Goal: Task Accomplishment & Management: Manage account settings

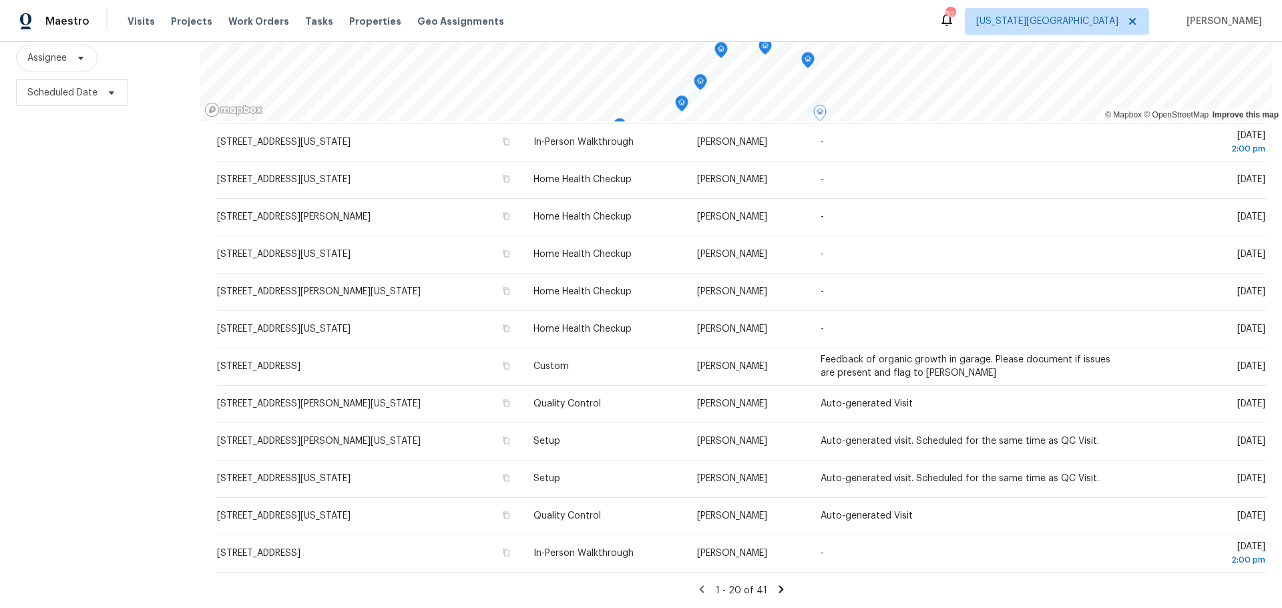
scroll to position [393, 0]
click at [778, 586] on icon at bounding box center [780, 589] width 5 height 7
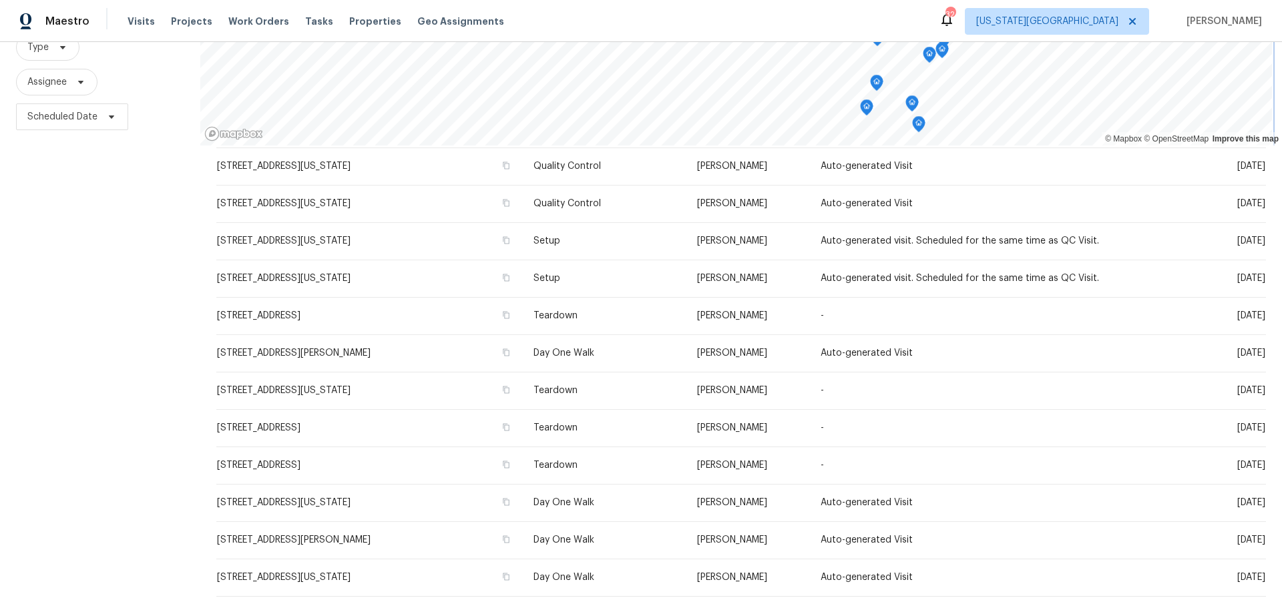
scroll to position [171, 0]
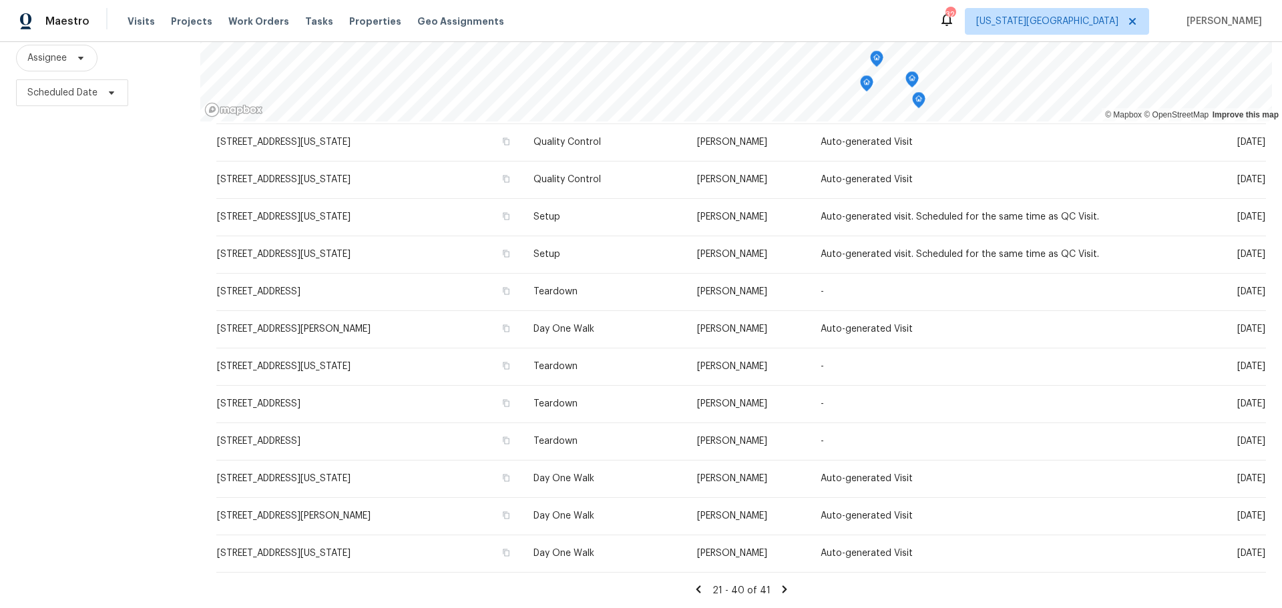
click at [695, 584] on icon at bounding box center [698, 590] width 12 height 12
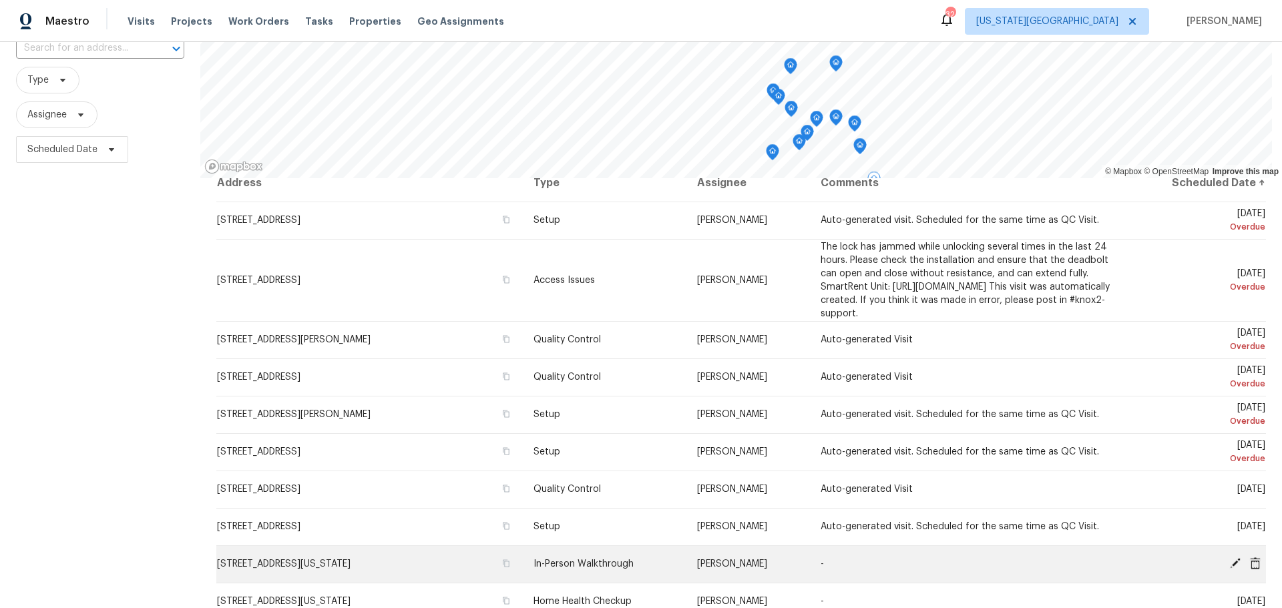
scroll to position [0, 0]
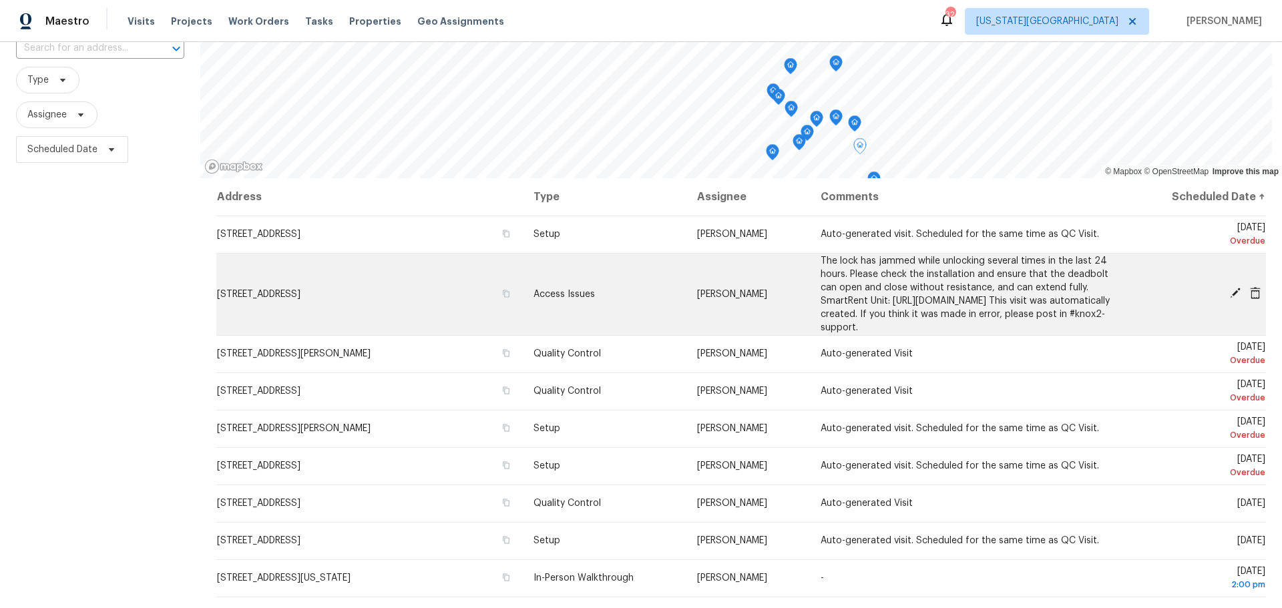
click at [1230, 298] on icon at bounding box center [1235, 293] width 11 height 11
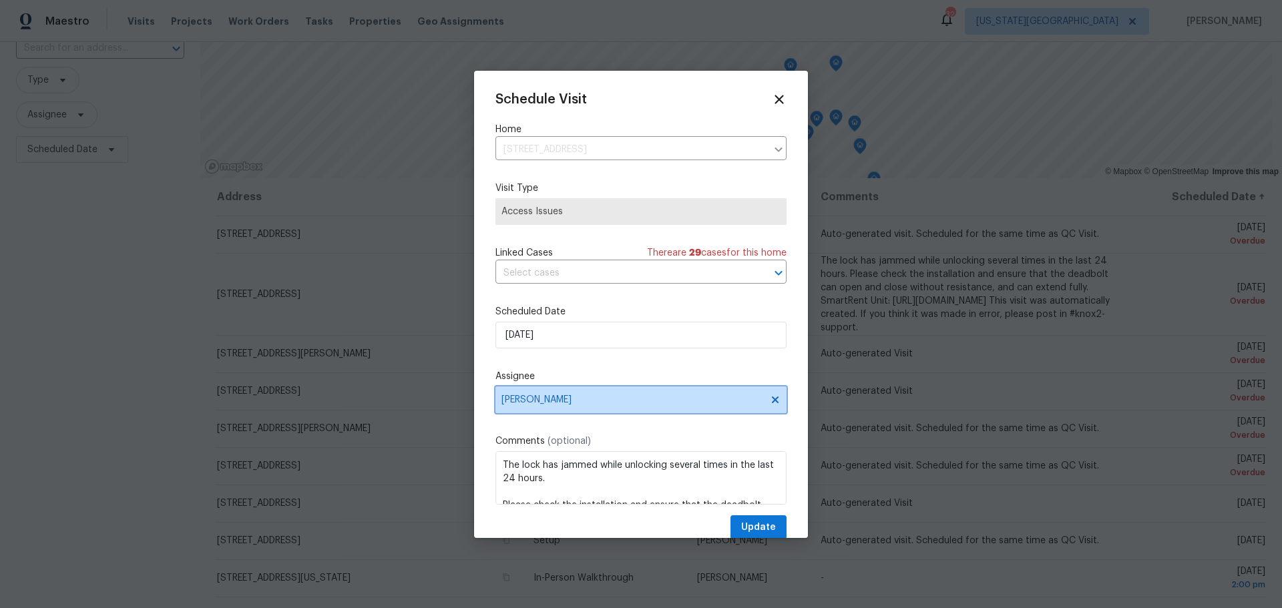
click at [676, 399] on span "Joshua Beatty" at bounding box center [632, 400] width 262 height 11
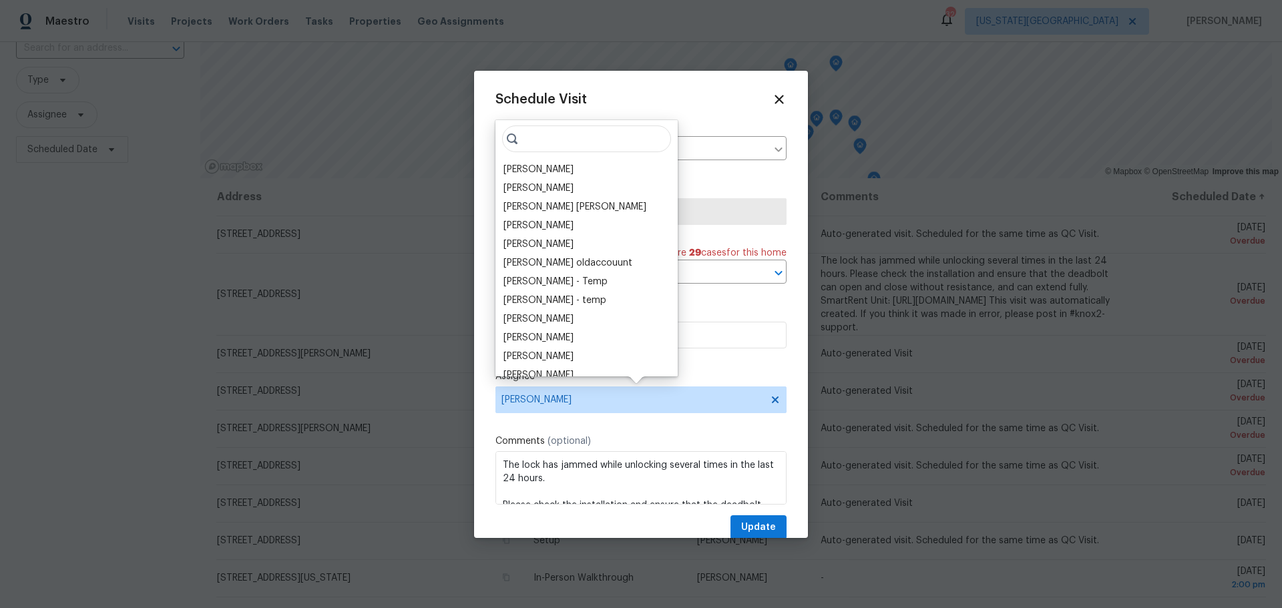
click at [547, 143] on input "search" at bounding box center [586, 139] width 169 height 27
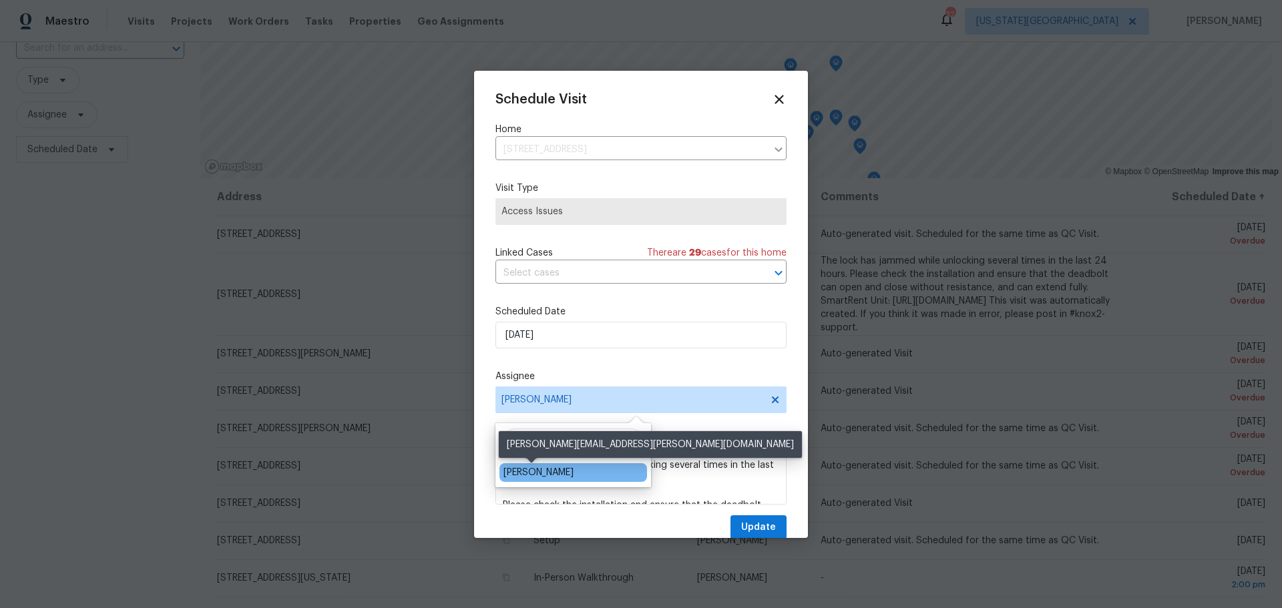
type input "matt"
click at [557, 474] on div "[PERSON_NAME]" at bounding box center [538, 472] width 70 height 13
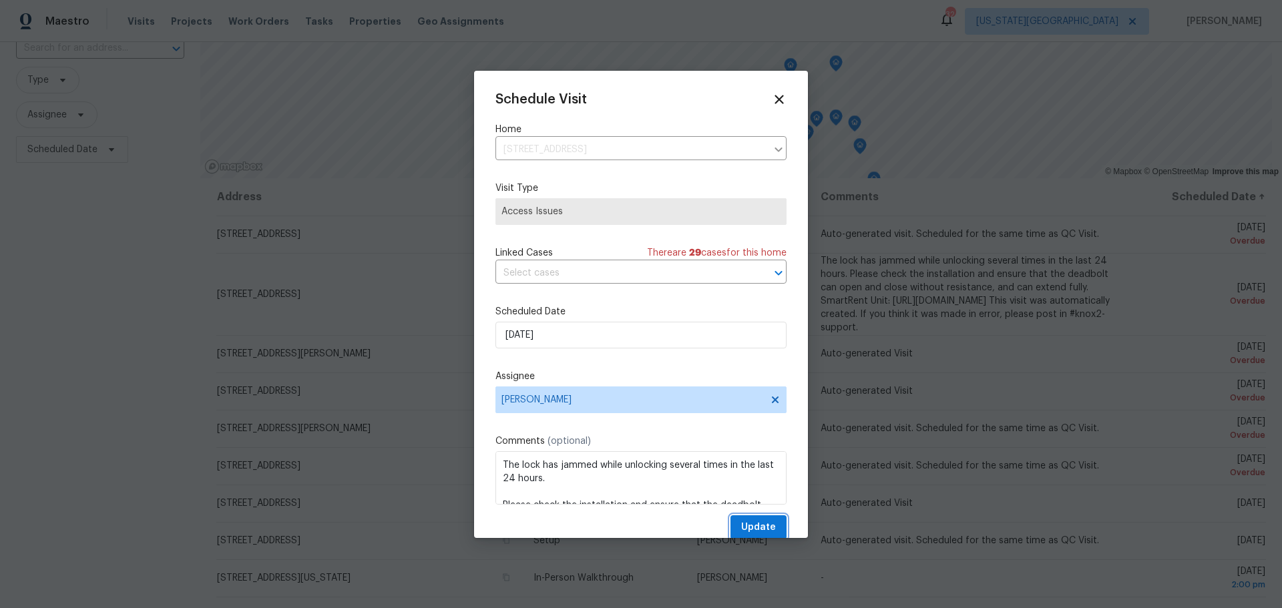
drag, startPoint x: 744, startPoint y: 533, endPoint x: 748, endPoint y: 526, distance: 8.4
click at [744, 533] on span "Update" at bounding box center [758, 527] width 35 height 17
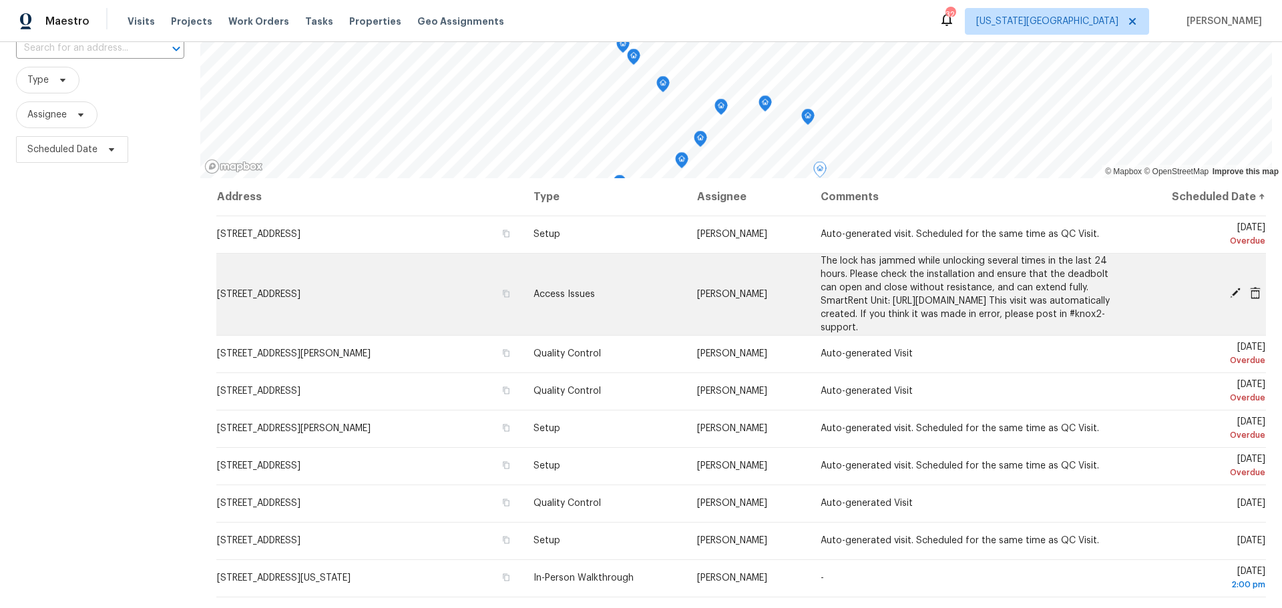
click at [470, 301] on td "2300 NE Silver Spring Ln, Lees Summit, MO 64086" at bounding box center [369, 294] width 306 height 82
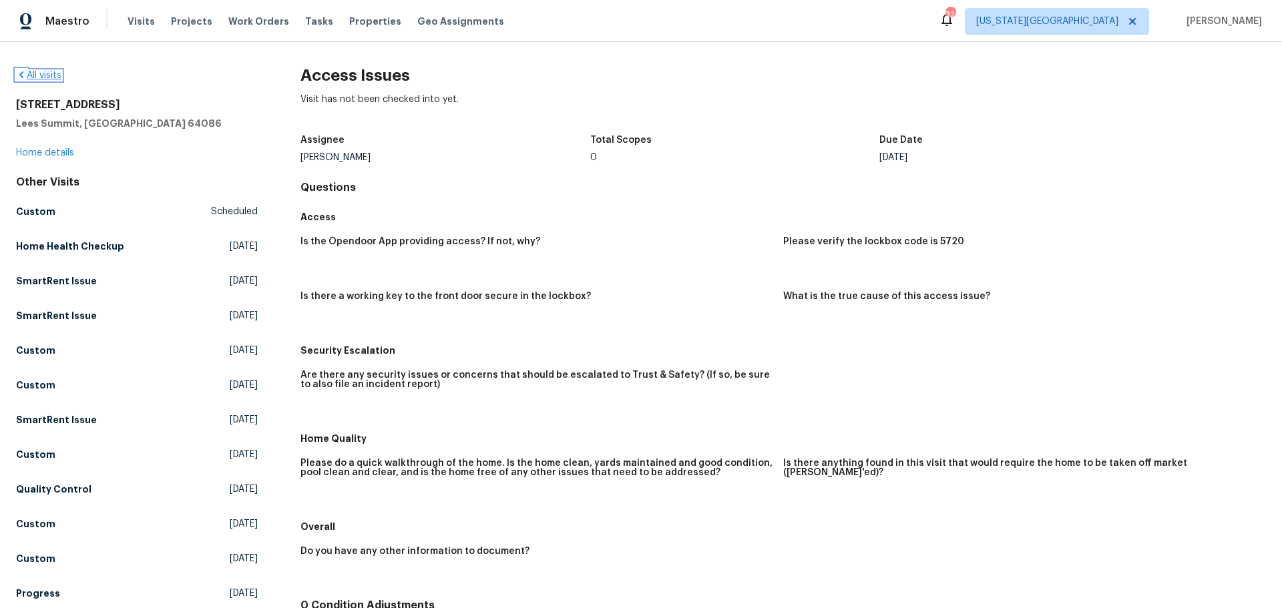
click at [51, 76] on link "All visits" at bounding box center [38, 75] width 45 height 9
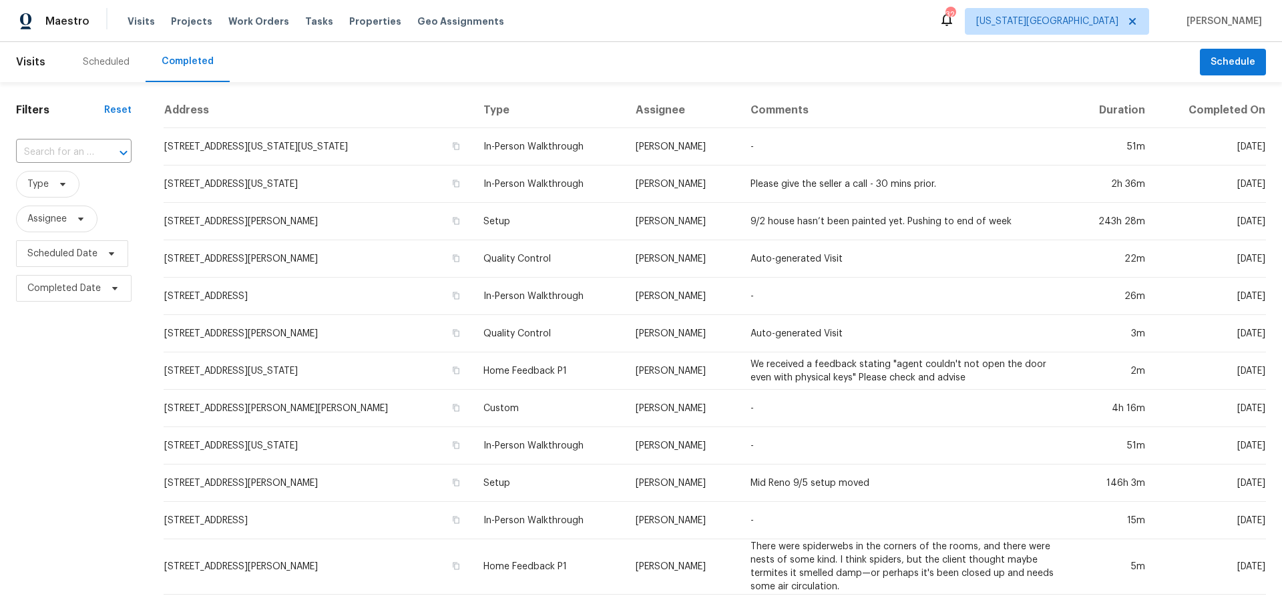
click at [117, 60] on div "Scheduled" at bounding box center [106, 61] width 47 height 13
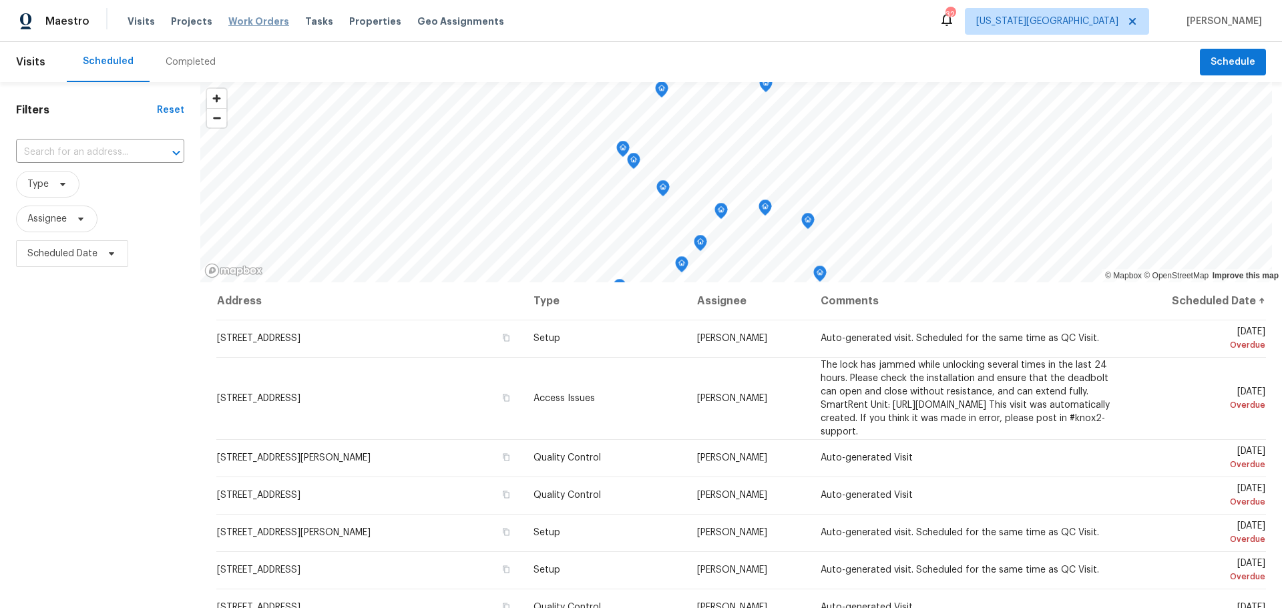
click at [250, 21] on span "Work Orders" at bounding box center [258, 21] width 61 height 13
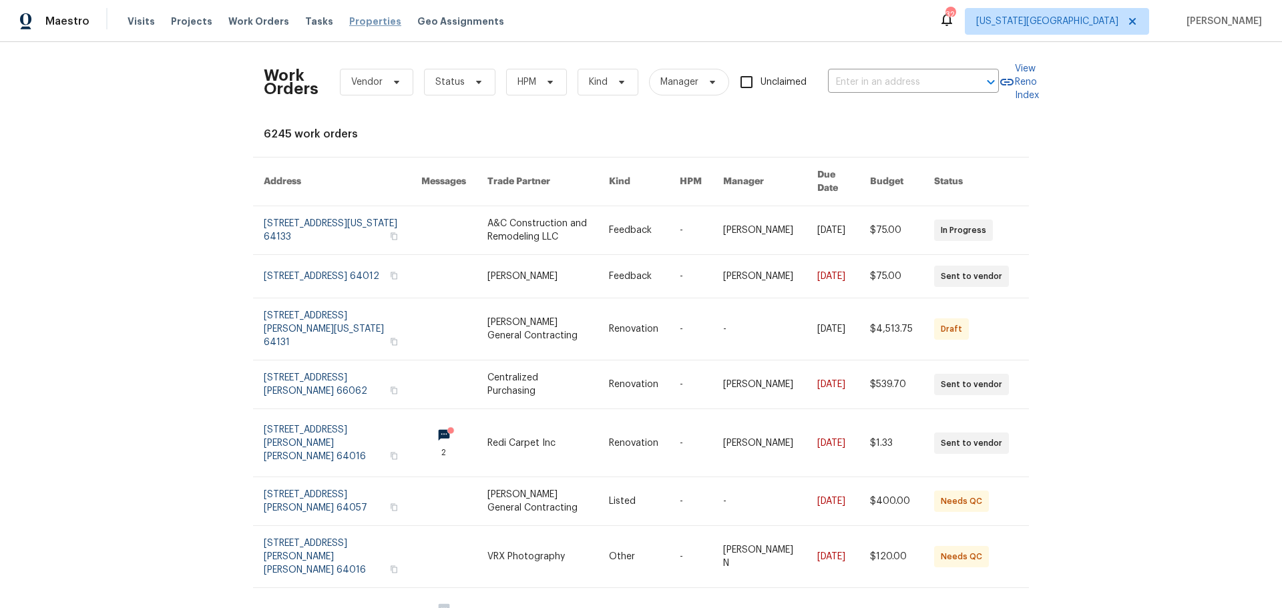
click at [349, 21] on span "Properties" at bounding box center [375, 21] width 52 height 13
